Goal: Task Accomplishment & Management: Use online tool/utility

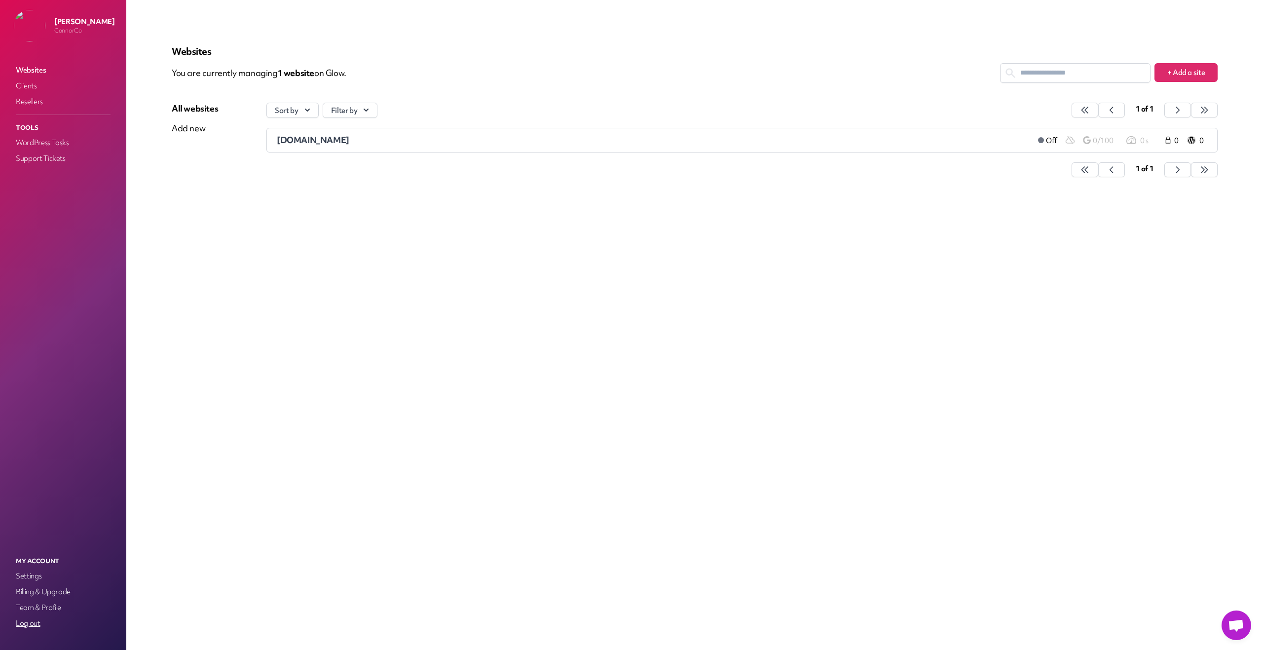
click at [35, 625] on link "Log out" at bounding box center [63, 623] width 99 height 14
click at [301, 172] on span "t2.test" at bounding box center [289, 166] width 25 height 11
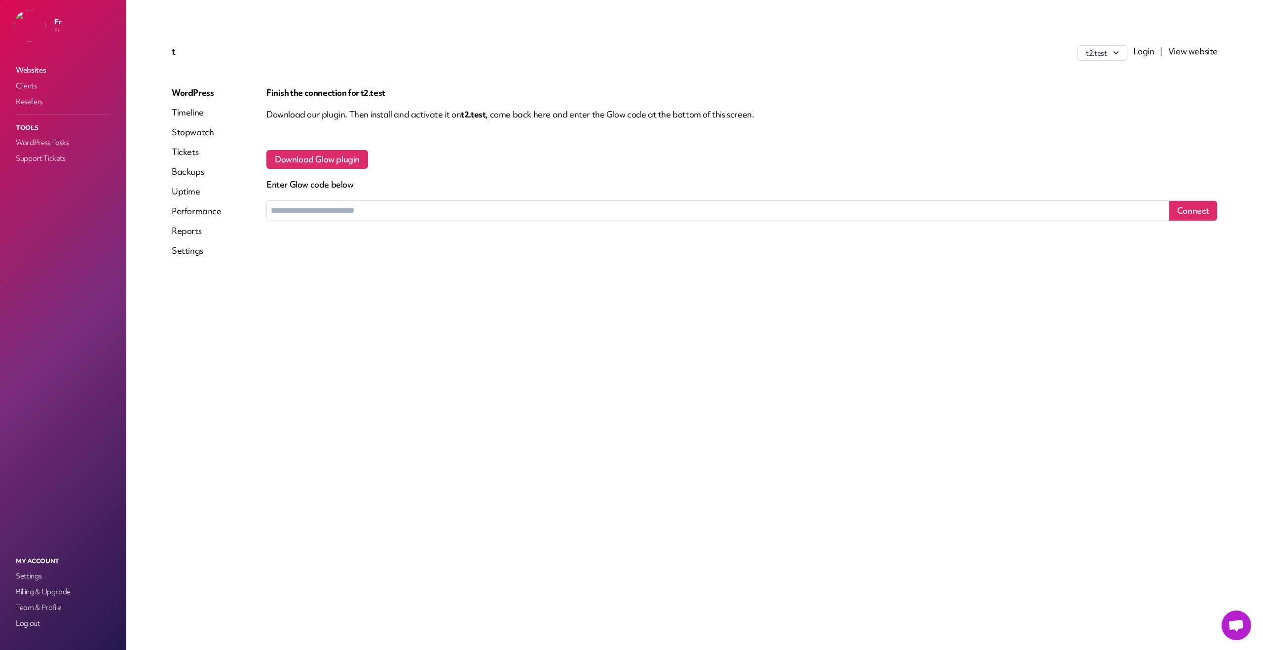
click at [188, 236] on link "Reports" at bounding box center [197, 231] width 50 height 12
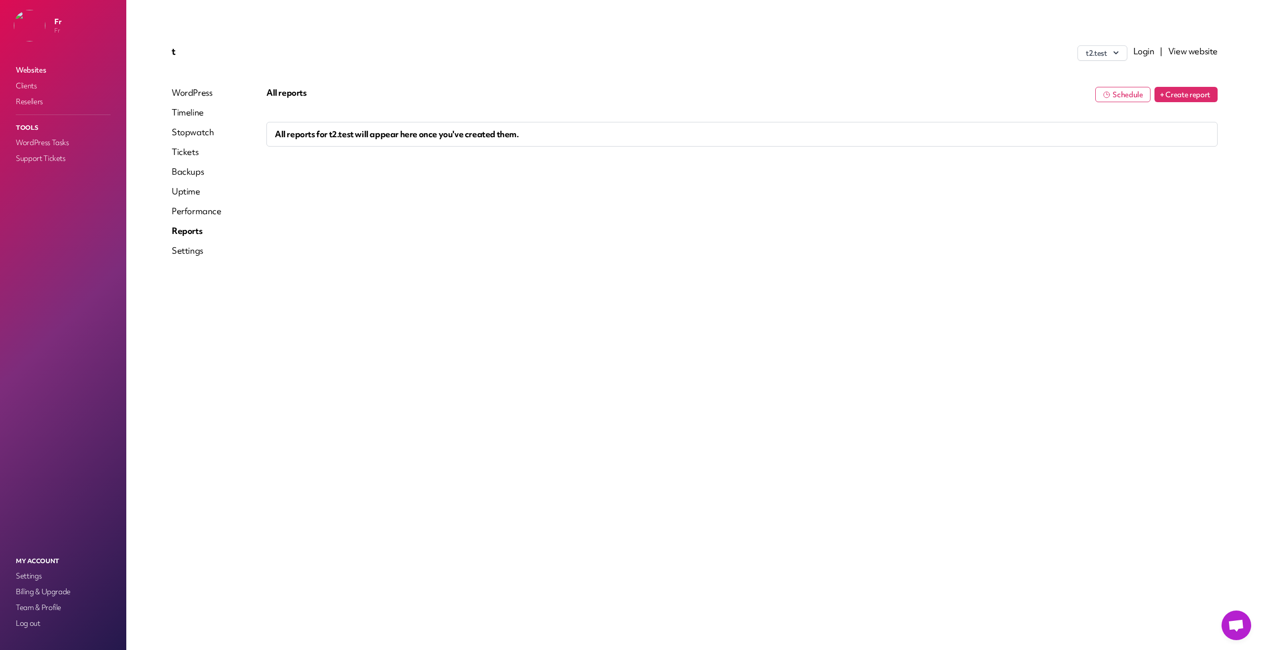
click at [1184, 89] on button "+ Create report" at bounding box center [1186, 94] width 63 height 15
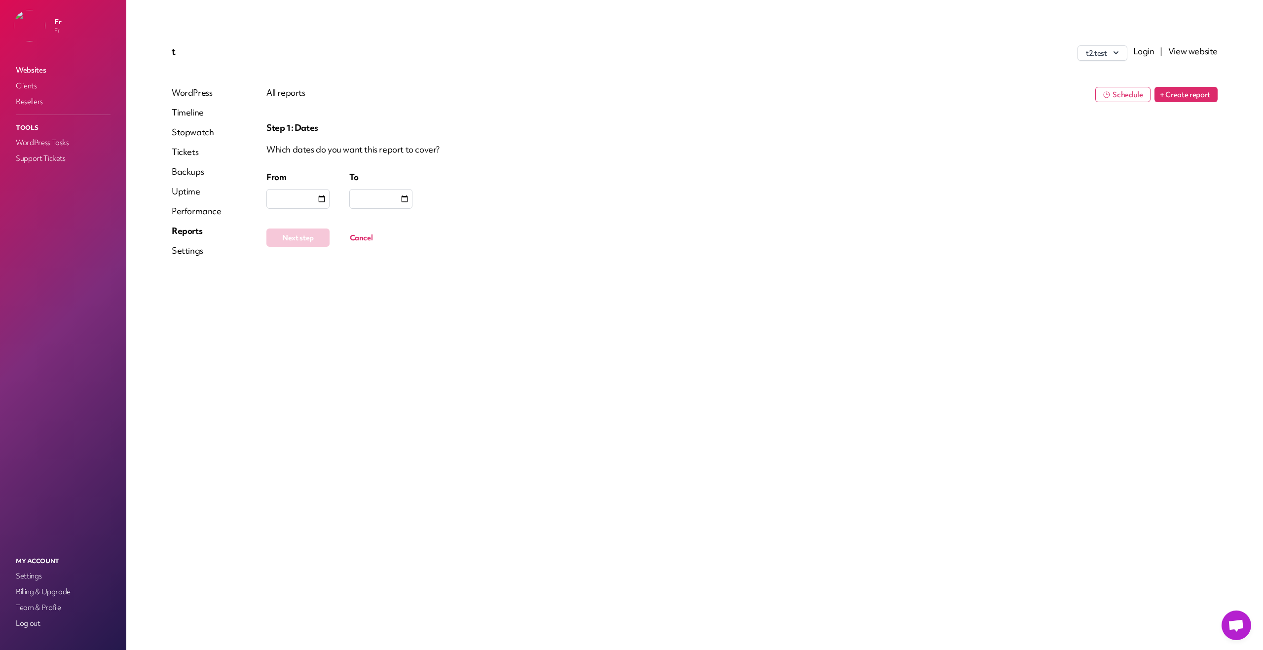
click at [310, 199] on div at bounding box center [297, 199] width 63 height 20
type input "**********"
click at [402, 196] on input "date" at bounding box center [405, 199] width 10 height 10
type input "**********"
click at [318, 238] on button "Next step" at bounding box center [297, 237] width 63 height 18
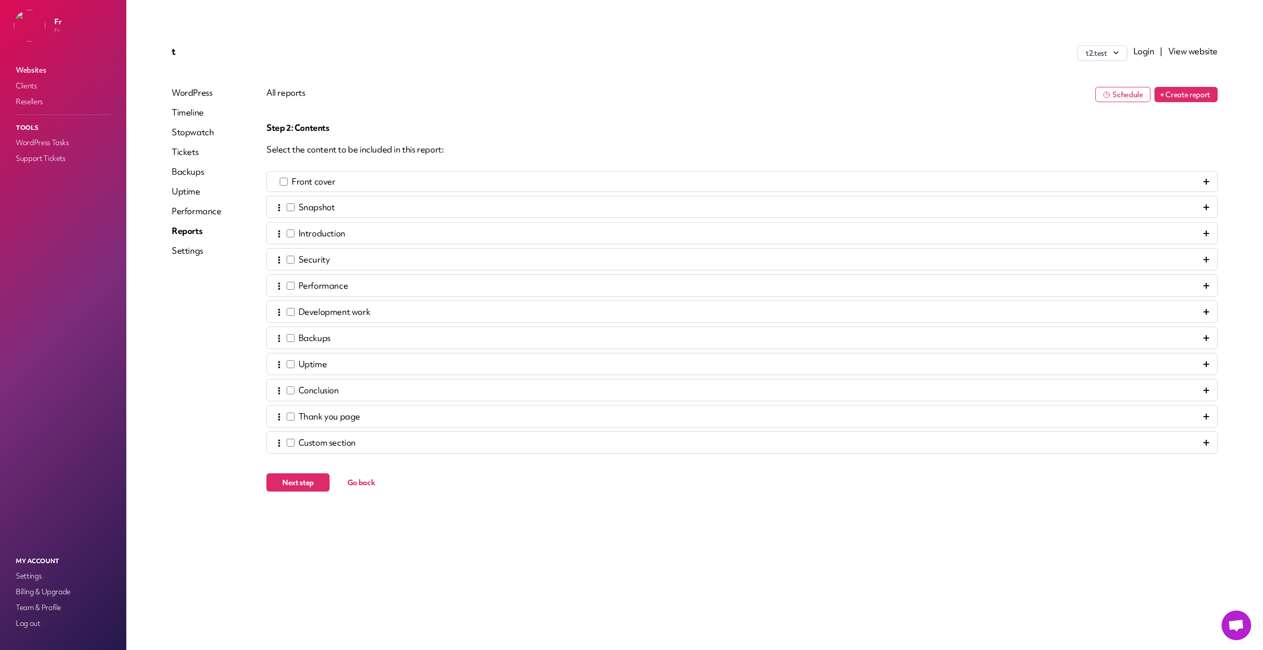
click at [1210, 233] on div "⋮ Introduction" at bounding box center [741, 233] width 951 height 22
click at [1206, 231] on icon at bounding box center [1206, 233] width 6 height 6
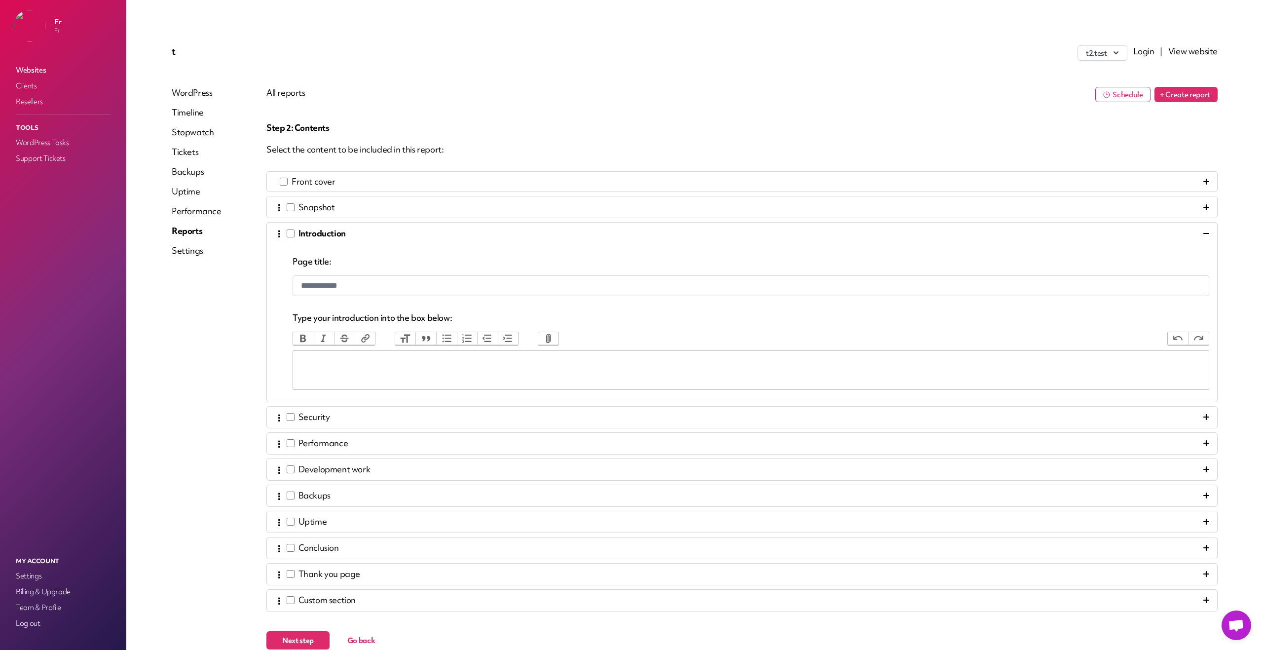
click at [570, 370] on trix-editor at bounding box center [751, 369] width 917 height 39
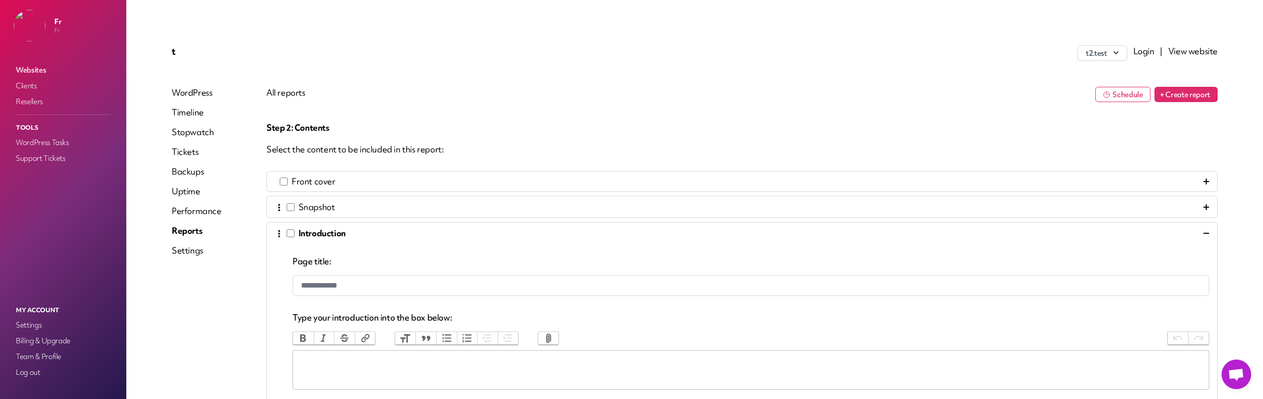
click at [274, 128] on p "Step 2: Contents" at bounding box center [741, 128] width 951 height 12
drag, startPoint x: 274, startPoint y: 128, endPoint x: 311, endPoint y: 128, distance: 37.0
click at [311, 128] on p "Step 2: Contents" at bounding box center [741, 128] width 951 height 12
copy p "Step 2: Contents"
